Goal: Information Seeking & Learning: Learn about a topic

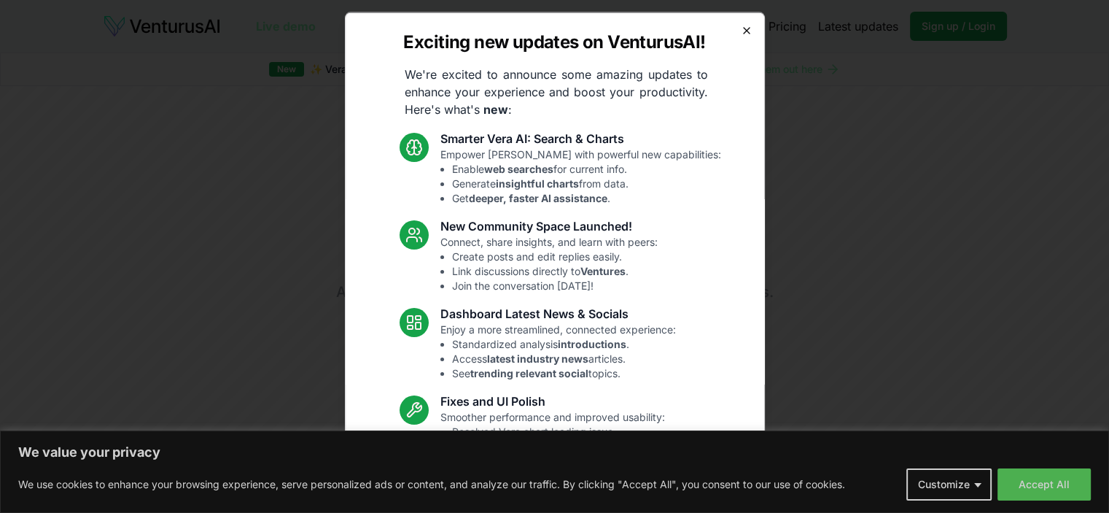
click at [744, 28] on icon "button" at bounding box center [747, 30] width 6 height 6
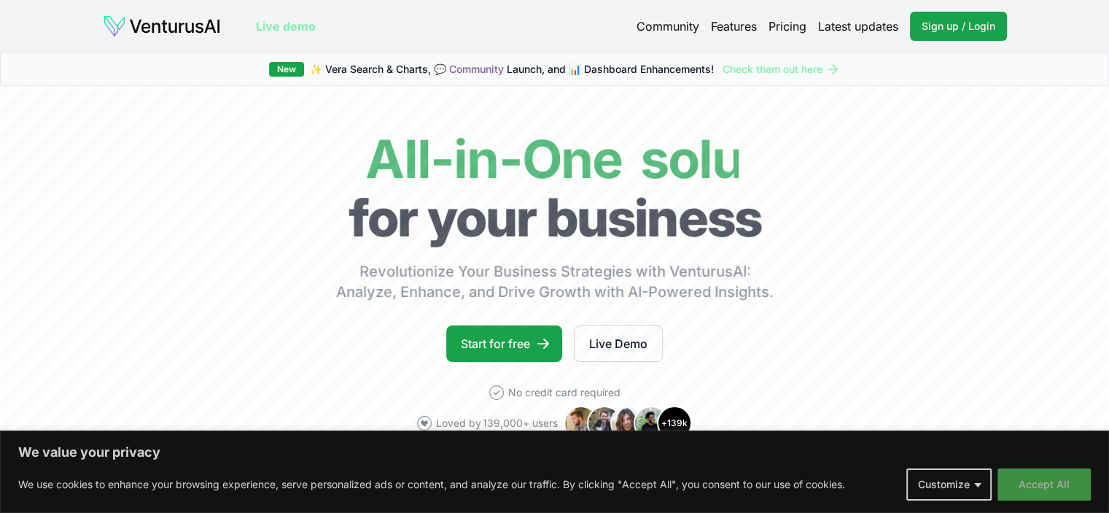
click at [1017, 485] on button "Accept All" at bounding box center [1043, 484] width 93 height 32
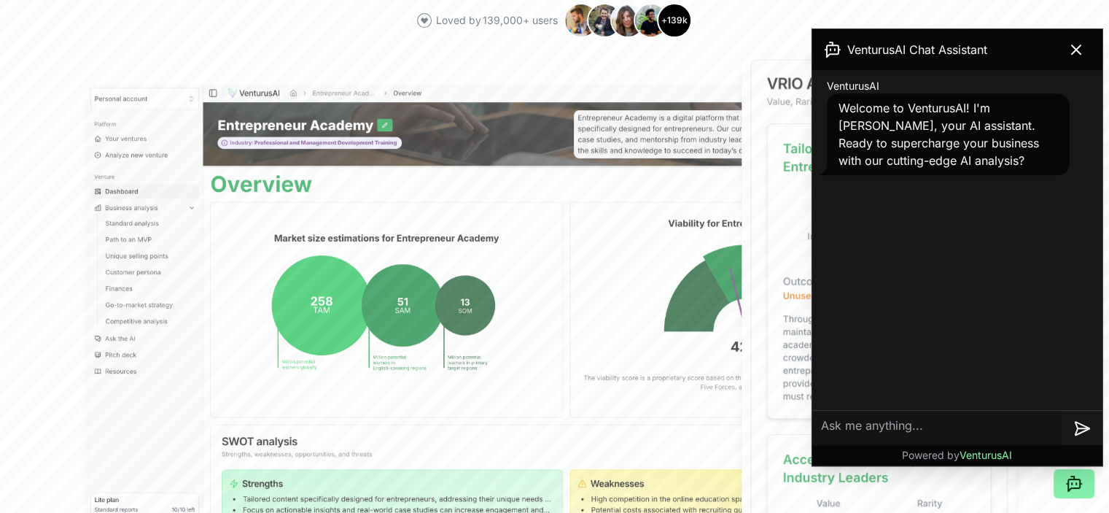
scroll to position [405, 0]
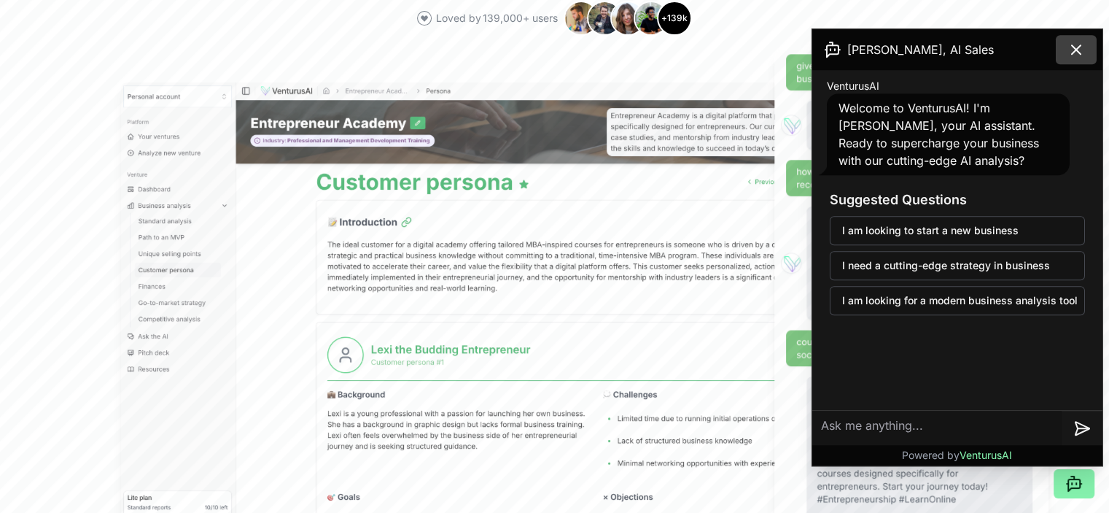
click at [1076, 50] on icon at bounding box center [1076, 49] width 9 height 9
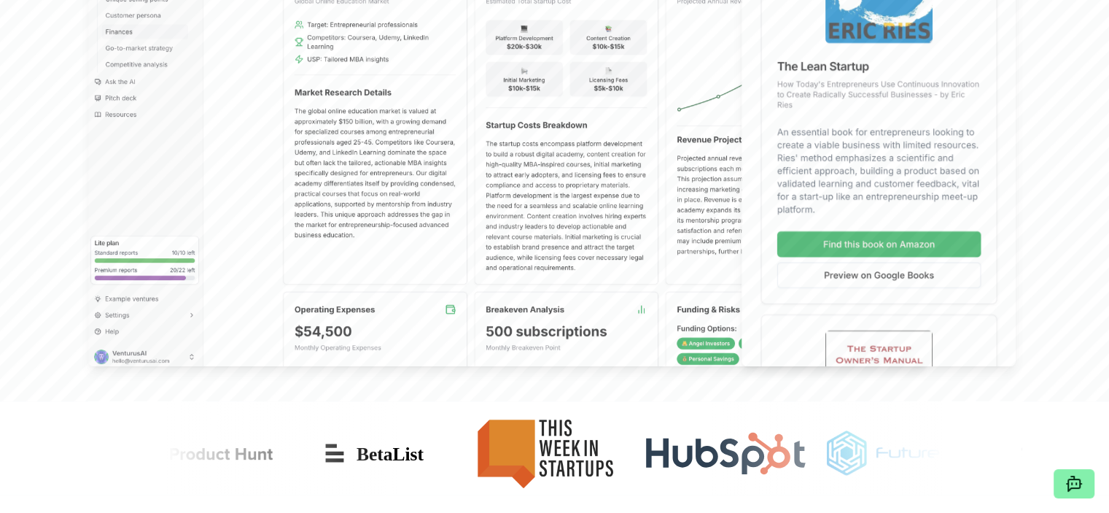
scroll to position [0, 0]
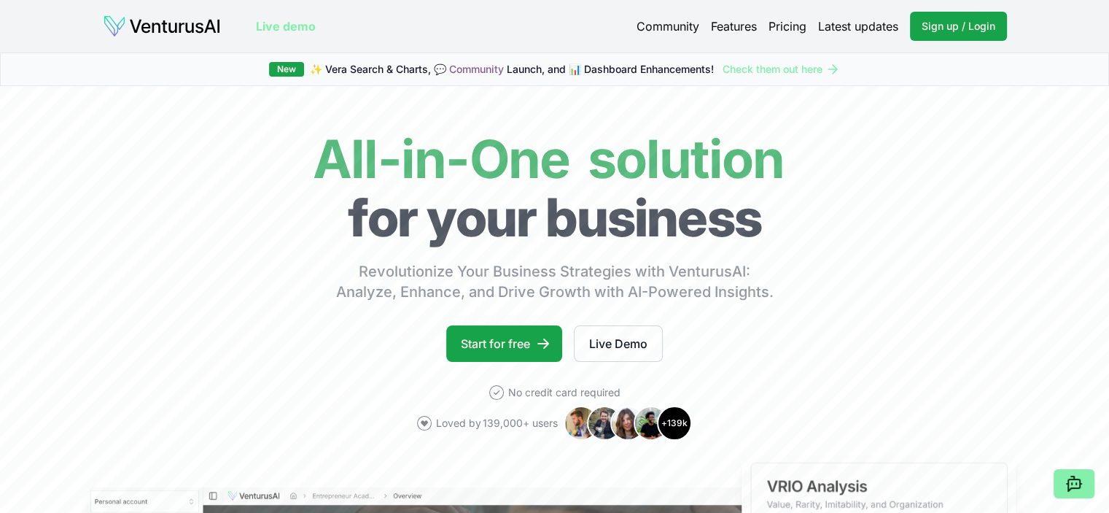
click at [275, 25] on link "Live demo" at bounding box center [286, 25] width 60 height 17
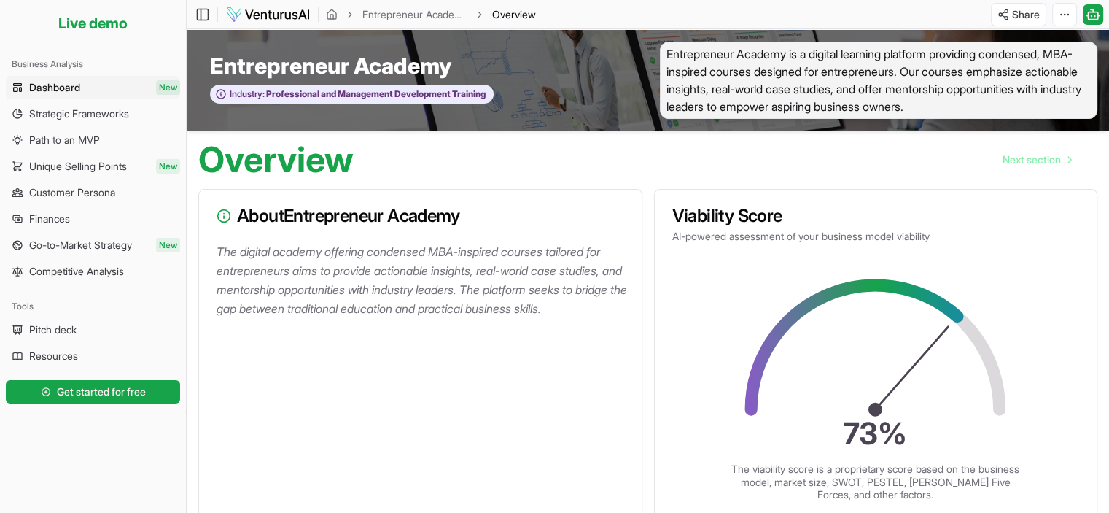
click at [696, 204] on div "Viability Score AI-powered assessment of your business model viability" at bounding box center [876, 225] width 443 height 71
click at [102, 119] on span "Strategic Frameworks" at bounding box center [79, 113] width 100 height 15
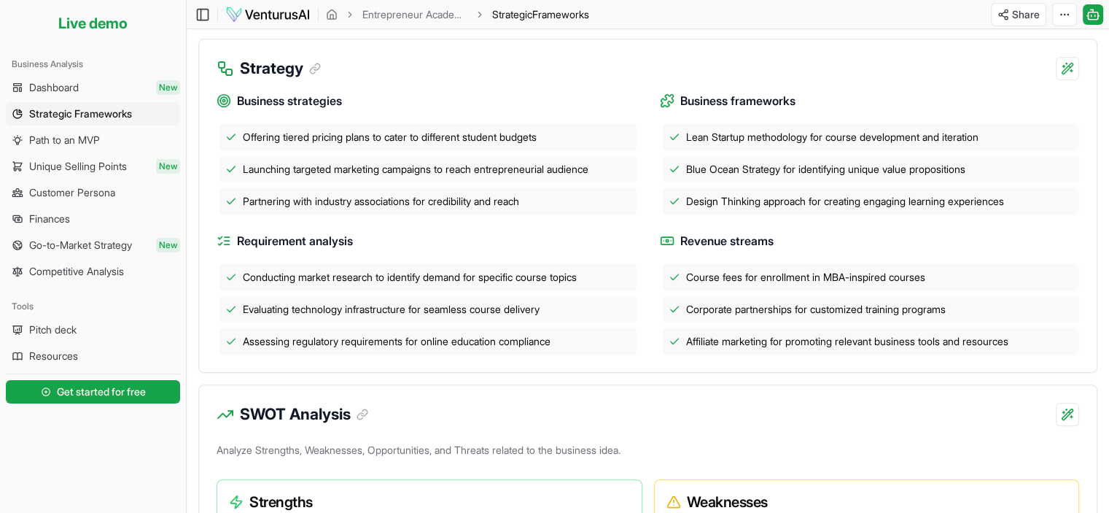
scroll to position [317, 0]
